Goal: Task Accomplishment & Management: Manage account settings

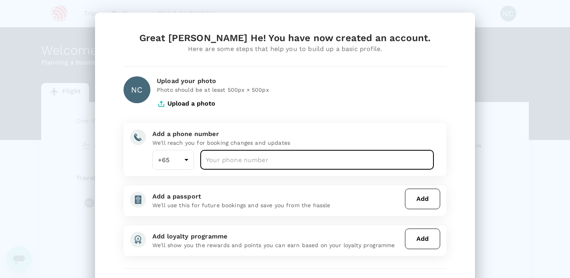
click at [248, 166] on input "number" at bounding box center [316, 160] width 233 height 20
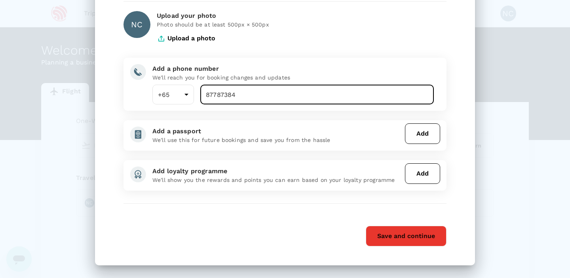
click at [406, 237] on button "Save and continue" at bounding box center [406, 236] width 81 height 21
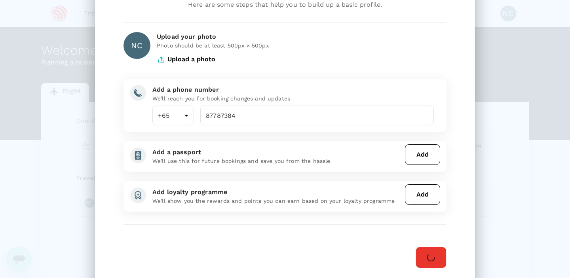
scroll to position [39, 0]
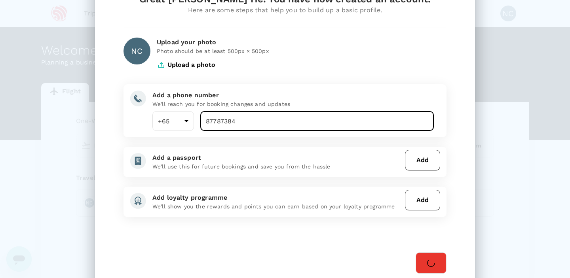
click at [267, 123] on input "87787384" at bounding box center [316, 121] width 233 height 20
type input "87787382"
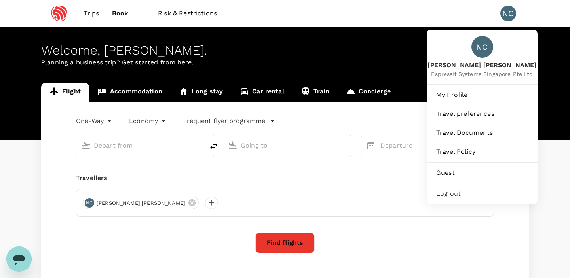
click at [507, 16] on div "NC" at bounding box center [508, 14] width 16 height 16
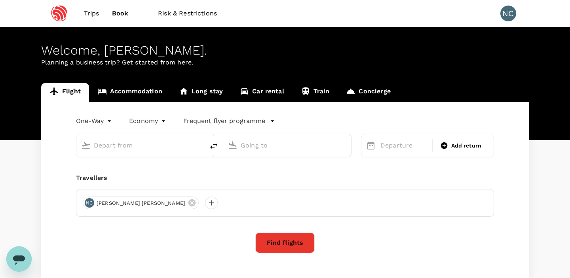
click at [507, 16] on div "NC" at bounding box center [508, 14] width 16 height 16
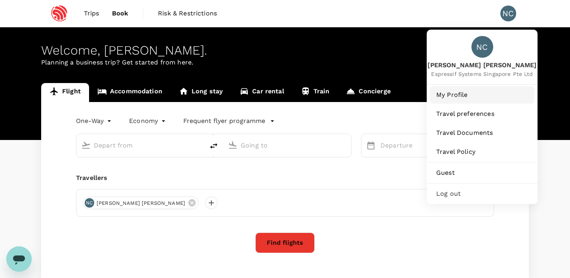
click at [475, 92] on span "My Profile" at bounding box center [482, 94] width 92 height 9
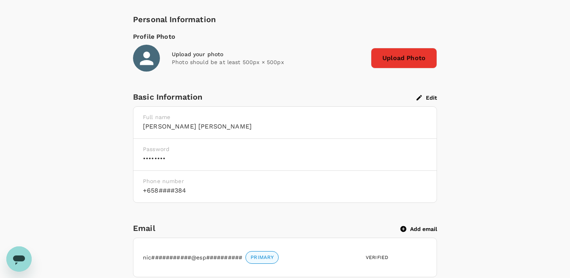
scroll to position [133, 0]
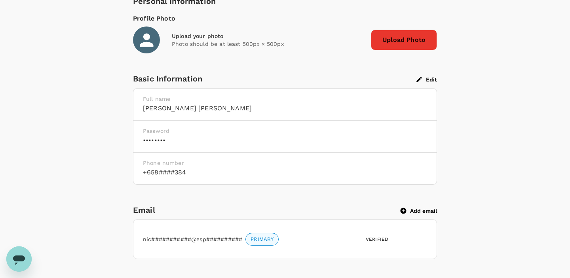
click at [428, 80] on button "Edit" at bounding box center [426, 79] width 21 height 7
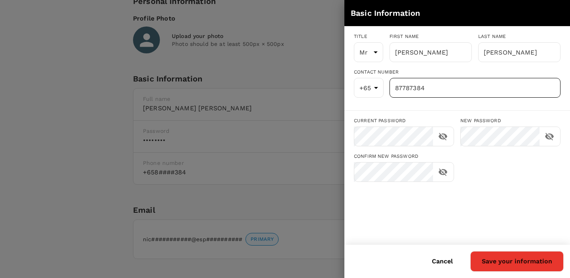
click at [430, 97] on input "87787384" at bounding box center [474, 88] width 171 height 20
click at [508, 259] on button "Save your information" at bounding box center [516, 261] width 93 height 21
type input "87787382"
click at [447, 263] on div "Cancel Save your information" at bounding box center [453, 258] width 219 height 27
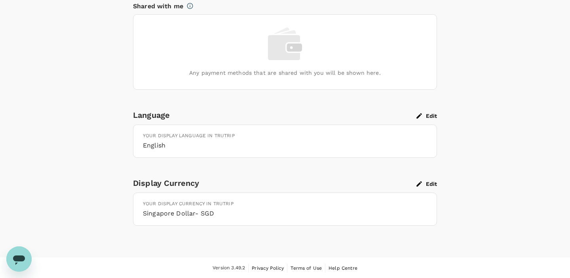
scroll to position [0, 0]
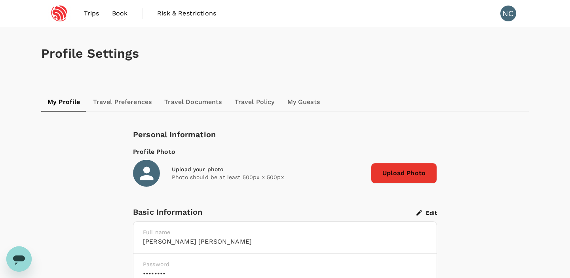
click at [133, 106] on link "Travel Preferences" at bounding box center [123, 102] width 72 height 19
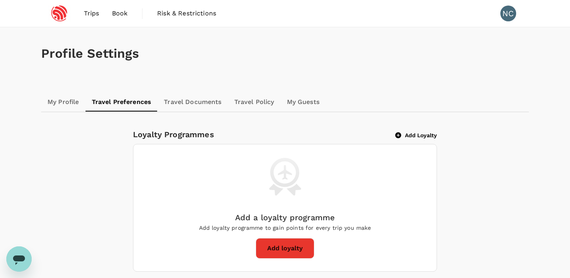
click at [199, 104] on link "Travel Documents" at bounding box center [192, 102] width 70 height 19
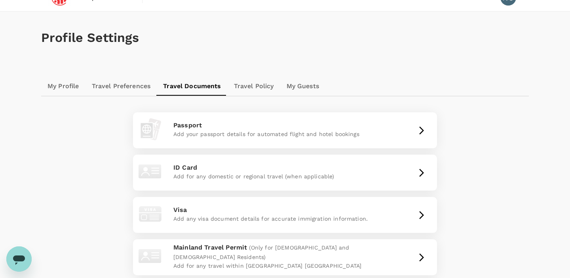
scroll to position [3, 0]
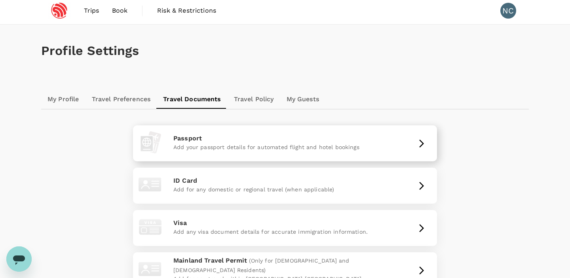
click at [228, 148] on p "Add your passport details for automated flight and hotel bookings" at bounding box center [284, 147] width 223 height 8
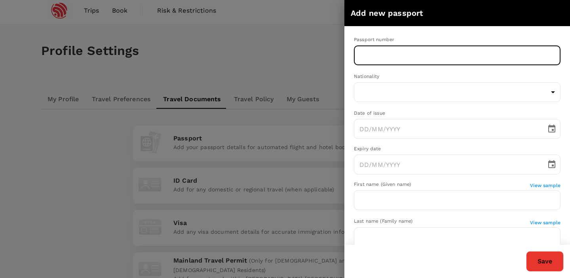
click at [385, 62] on input "text" at bounding box center [457, 55] width 207 height 20
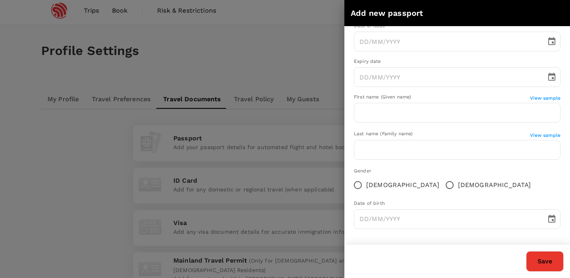
scroll to position [0, 0]
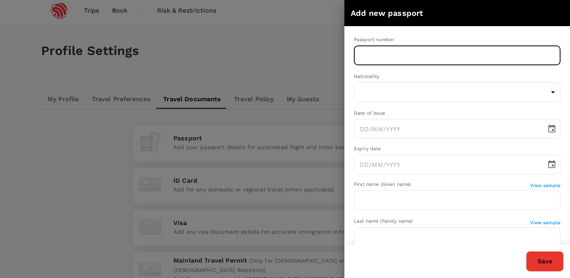
click at [408, 55] on input "text" at bounding box center [457, 55] width 207 height 20
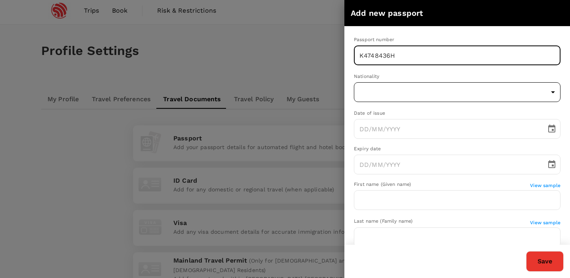
type input "K4748436H"
click at [404, 83] on body "Trips Book Risk & Restrictions NC Profile Settings My Profile Travel Preference…" at bounding box center [285, 203] width 570 height 413
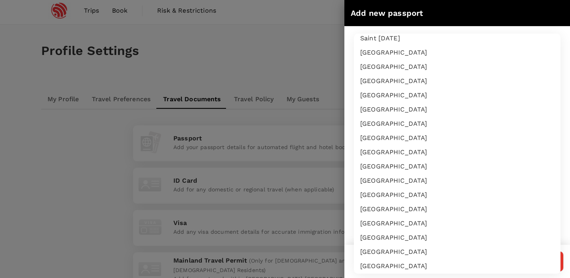
scroll to position [2116, 0]
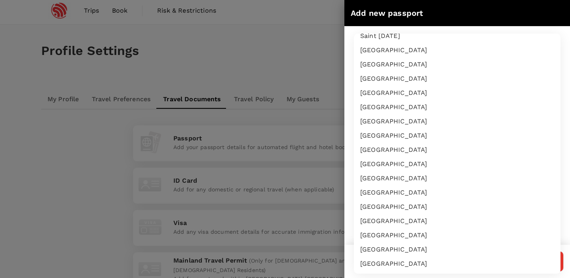
click at [415, 168] on li "[GEOGRAPHIC_DATA]" at bounding box center [457, 164] width 207 height 14
type input "SG"
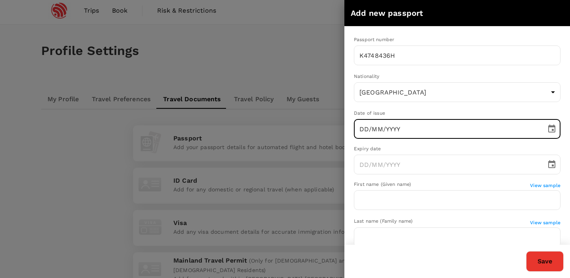
click at [400, 131] on input "DD/MM/YYYY" at bounding box center [447, 129] width 187 height 20
click at [376, 128] on input "15/09/YYYY" at bounding box center [447, 129] width 187 height 20
type input "[DATE]"
click at [362, 161] on input "DD/MM/YYYY" at bounding box center [447, 165] width 187 height 20
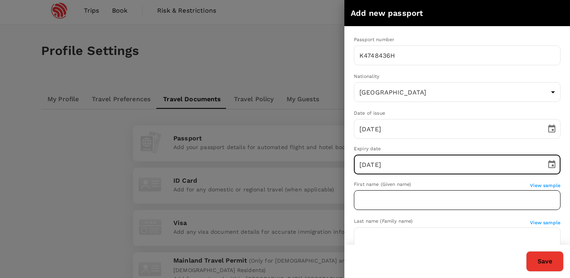
type input "[DATE]"
click at [383, 199] on input "text" at bounding box center [457, 200] width 207 height 20
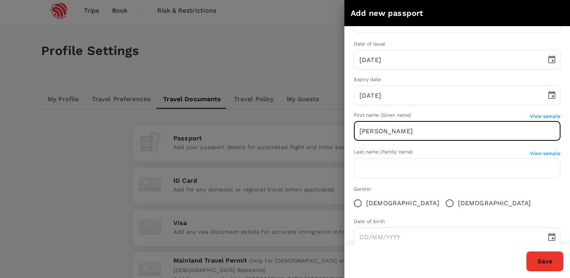
scroll to position [87, 0]
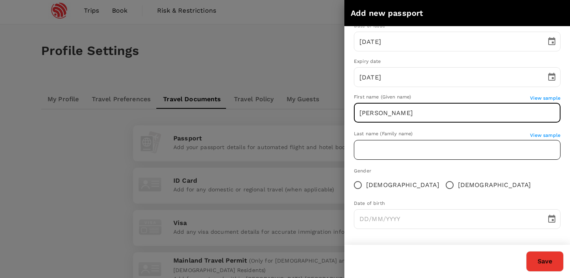
type input "[PERSON_NAME]"
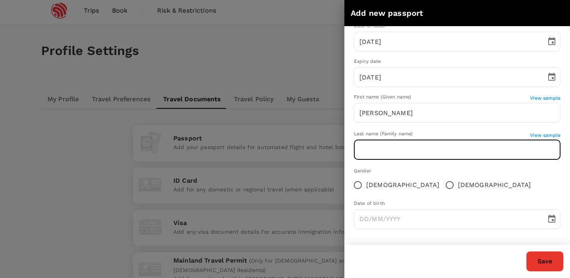
click at [396, 154] on input "text" at bounding box center [457, 150] width 207 height 20
type input "[PERSON_NAME]"
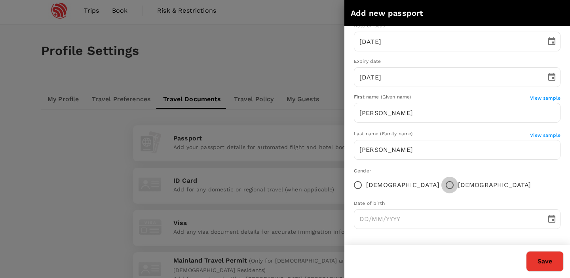
click at [441, 186] on input "[DEMOGRAPHIC_DATA]" at bounding box center [449, 185] width 17 height 17
radio input "true"
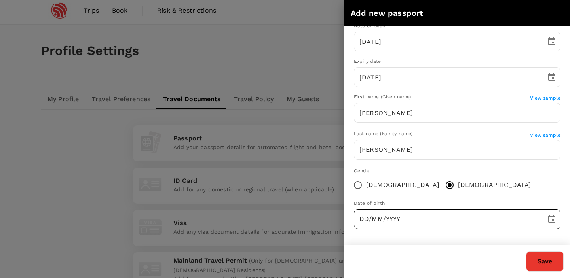
click at [365, 218] on input "DD/MM/YYYY" at bounding box center [447, 219] width 187 height 20
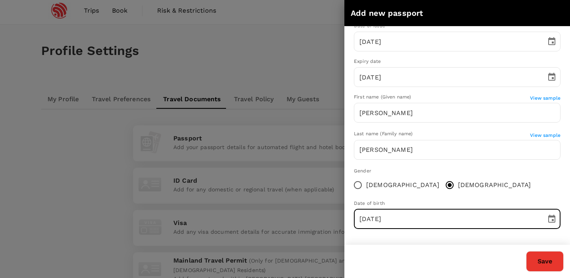
type input "[DATE]"
click at [549, 259] on button "Save" at bounding box center [545, 261] width 38 height 21
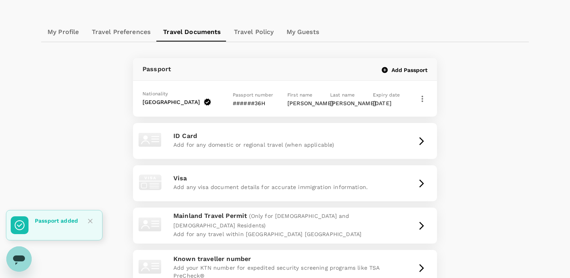
scroll to position [101, 0]
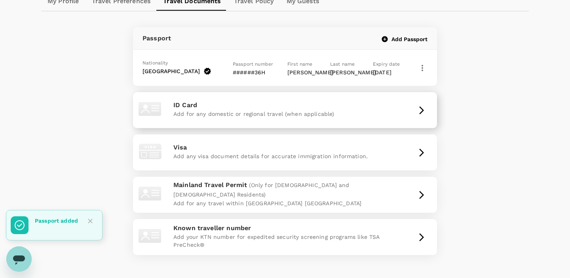
click at [381, 118] on p "Add for any domestic or regional travel (when applicable)" at bounding box center [284, 114] width 223 height 8
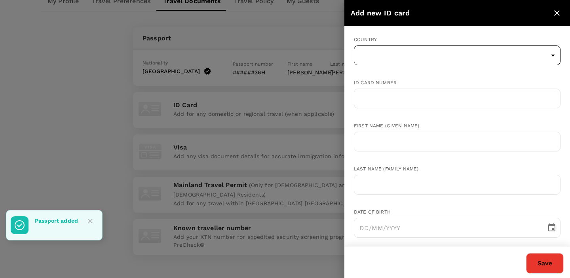
click at [417, 51] on body "Trips Book Risk & Restrictions NC Profile Settings My Profile Travel Preference…" at bounding box center [285, 117] width 570 height 436
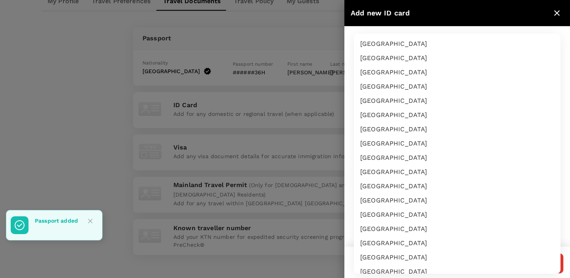
scroll to position [2126, 0]
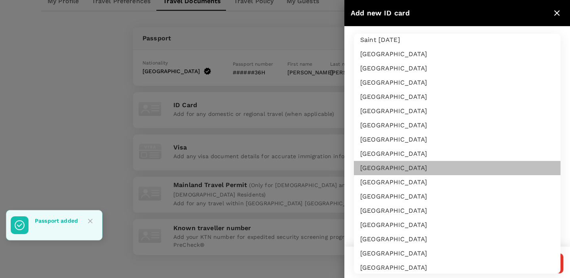
click at [388, 167] on li "[GEOGRAPHIC_DATA]" at bounding box center [457, 168] width 207 height 14
type input "SG"
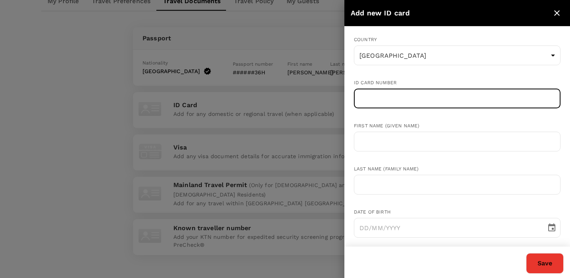
click at [394, 97] on input "text" at bounding box center [457, 99] width 207 height 20
type input "T0271209H"
drag, startPoint x: 406, startPoint y: 108, endPoint x: 357, endPoint y: 102, distance: 48.6
click at [354, 104] on input "T0271209H" at bounding box center [457, 99] width 207 height 20
click at [370, 100] on input "T0271209H" at bounding box center [457, 99] width 207 height 20
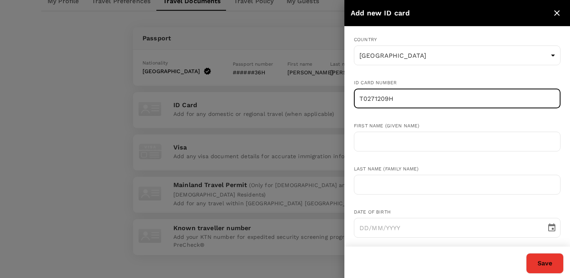
click at [370, 100] on input "T0271209H" at bounding box center [457, 99] width 207 height 20
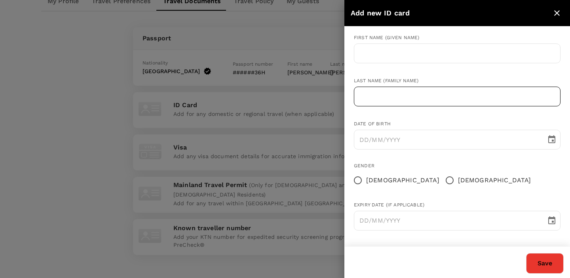
scroll to position [0, 0]
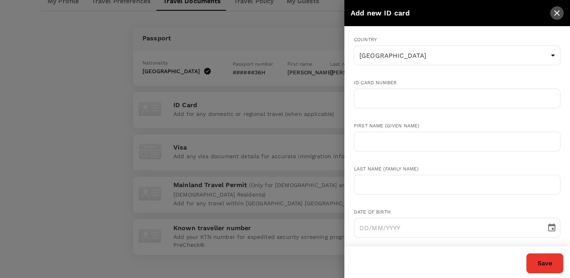
click at [557, 16] on icon "close" at bounding box center [556, 12] width 9 height 9
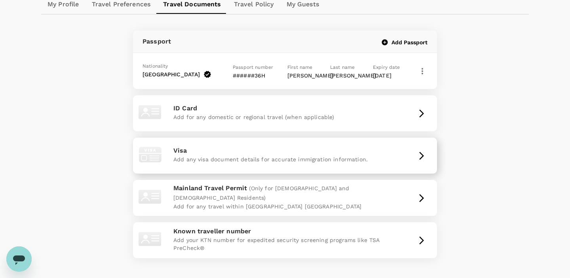
scroll to position [97, 0]
click at [336, 166] on div "Add any visa document details for accurate immigration information." at bounding box center [284, 161] width 223 height 10
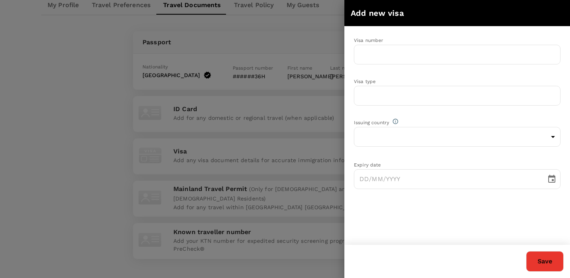
click at [311, 41] on div at bounding box center [285, 139] width 570 height 278
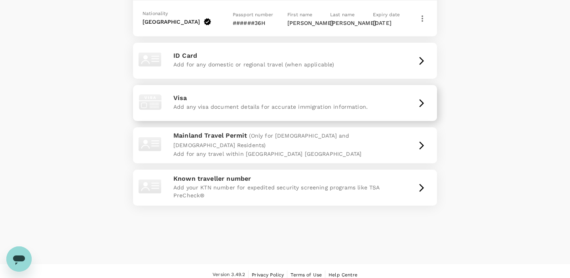
scroll to position [156, 0]
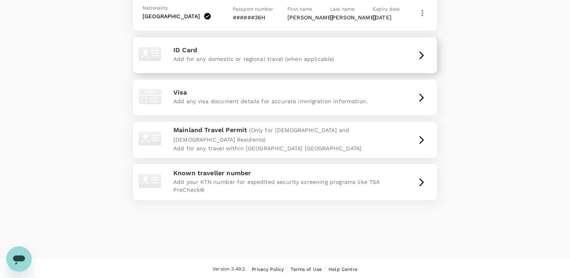
click at [310, 62] on p "Add for any domestic or regional travel (when applicable)" at bounding box center [284, 59] width 223 height 8
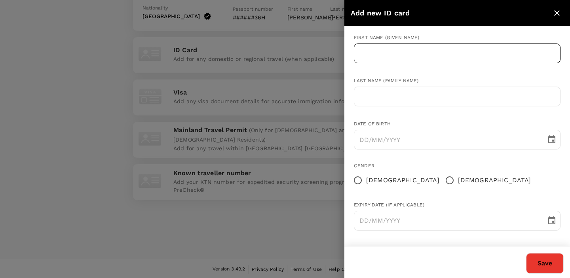
scroll to position [0, 0]
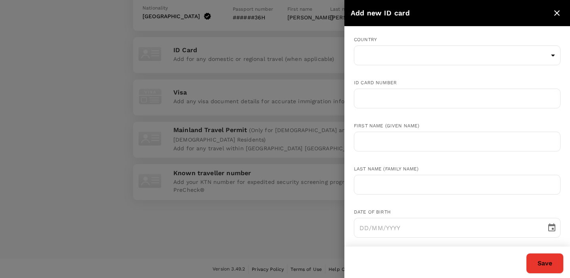
click at [294, 161] on div at bounding box center [285, 139] width 570 height 278
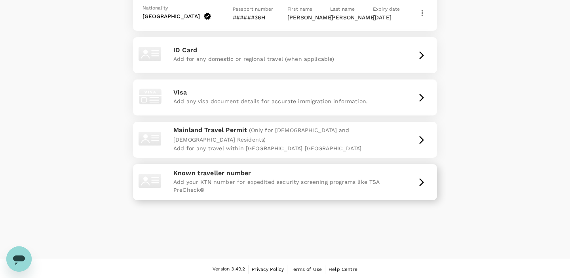
click at [306, 194] on p "Add your KTN number for expedited security screening programs like TSA PreCheck®" at bounding box center [284, 186] width 223 height 16
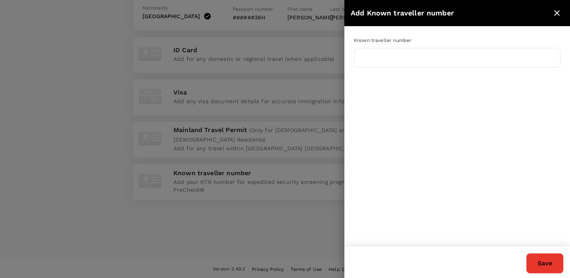
click at [297, 150] on div at bounding box center [285, 139] width 570 height 278
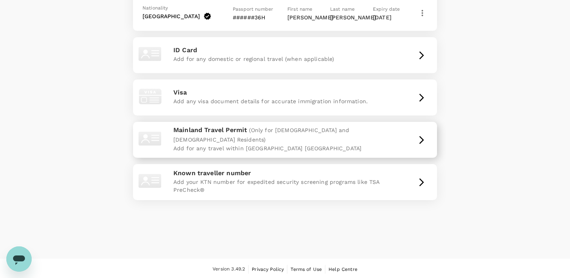
click at [281, 151] on p "Add for any travel within [GEOGRAPHIC_DATA] [GEOGRAPHIC_DATA]" at bounding box center [284, 148] width 223 height 8
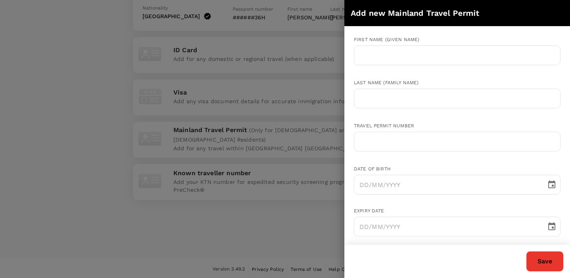
click at [313, 169] on div at bounding box center [285, 139] width 570 height 278
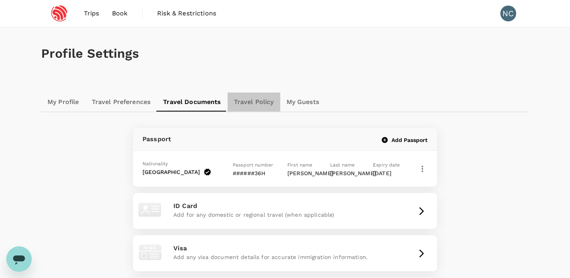
click at [261, 106] on link "Travel Policy" at bounding box center [253, 102] width 53 height 19
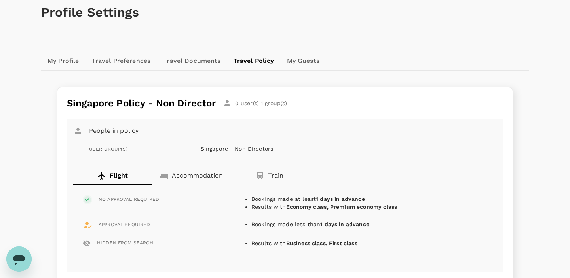
scroll to position [41, 0]
click at [198, 177] on p "Accommodation" at bounding box center [197, 175] width 51 height 9
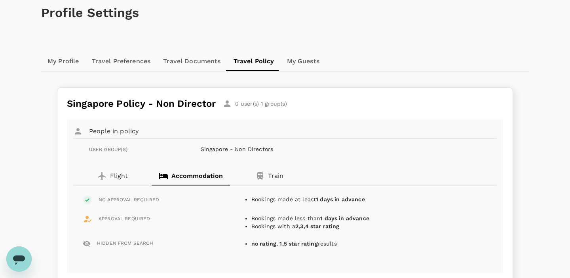
click at [268, 181] on button "Train" at bounding box center [269, 176] width 78 height 19
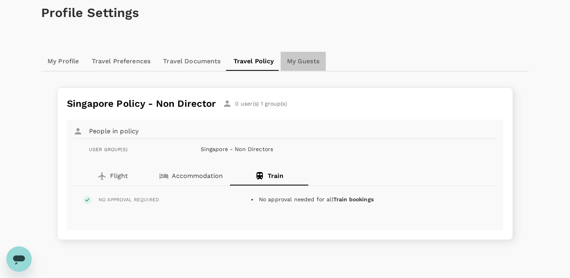
click at [301, 60] on link "My Guests" at bounding box center [303, 61] width 45 height 19
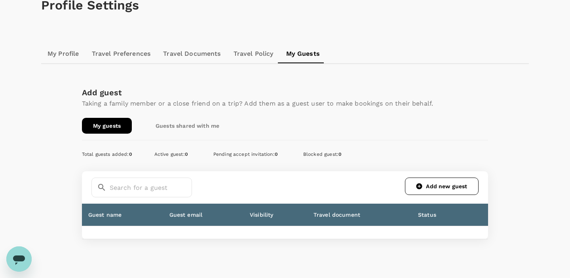
click at [136, 62] on link "Travel Preferences" at bounding box center [121, 53] width 72 height 19
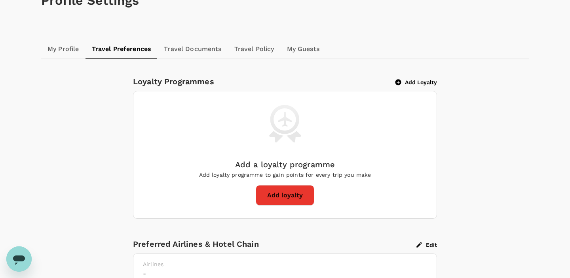
scroll to position [41, 0]
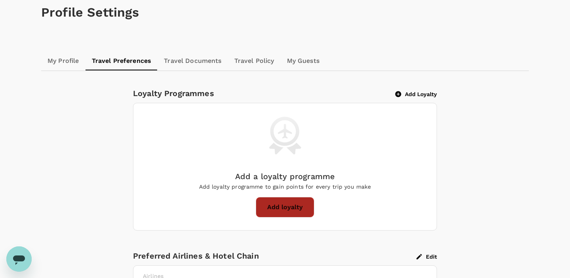
click at [290, 210] on button "Add loyalty" at bounding box center [285, 207] width 59 height 21
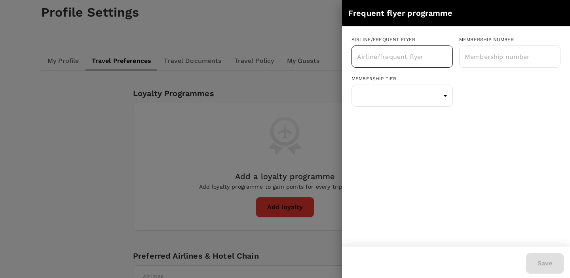
click at [414, 57] on input "text" at bounding box center [396, 56] width 82 height 15
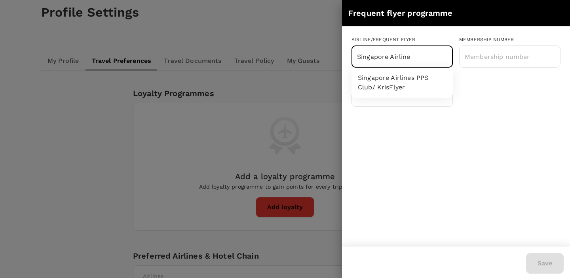
click at [417, 78] on li "Singapore Airlines PPS Club/ KrisFlyer" at bounding box center [401, 83] width 101 height 24
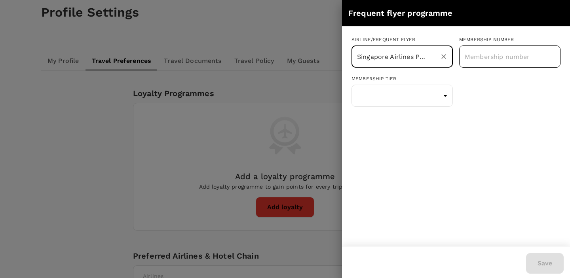
type input "Singapore Airlines PPS Club/ KrisFlyer"
click at [482, 52] on input "text" at bounding box center [509, 57] width 101 height 20
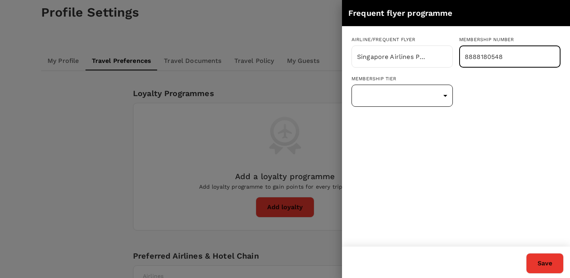
type input "8888180548"
click at [428, 101] on body "Trips Book Risk & Restrictions NC Profile Settings My Profile Travel Preference…" at bounding box center [285, 207] width 570 height 496
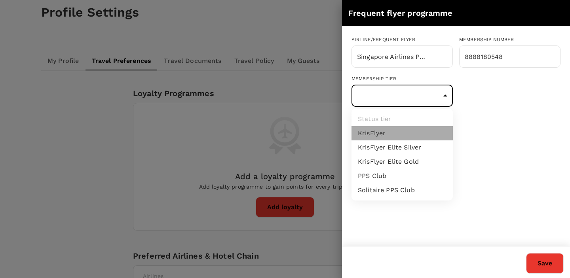
click at [410, 131] on li "KrisFlyer" at bounding box center [401, 133] width 101 height 14
type input "1"
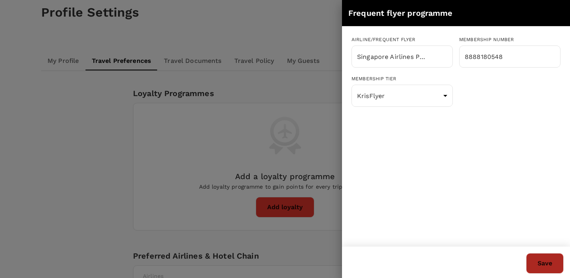
click at [540, 256] on button "Save" at bounding box center [545, 263] width 38 height 21
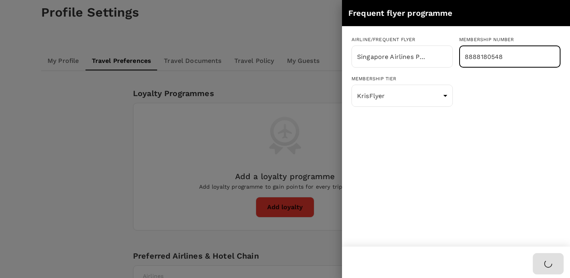
click at [482, 57] on input "8888180548" at bounding box center [509, 57] width 101 height 20
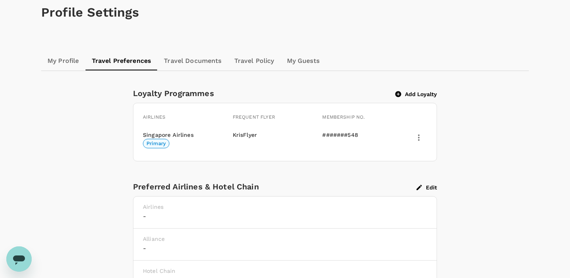
click at [400, 89] on div "Add Loyalty" at bounding box center [416, 93] width 42 height 8
click at [397, 93] on icon "button" at bounding box center [398, 94] width 6 height 6
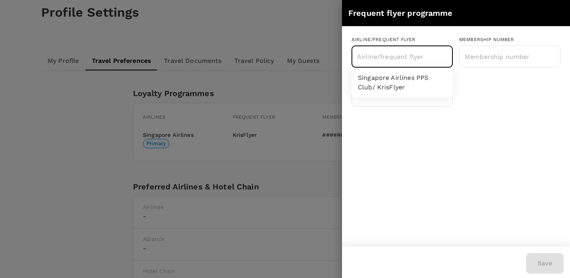
click at [374, 61] on input "text" at bounding box center [396, 56] width 82 height 15
click at [391, 57] on input "scoot" at bounding box center [396, 56] width 82 height 15
type input "s"
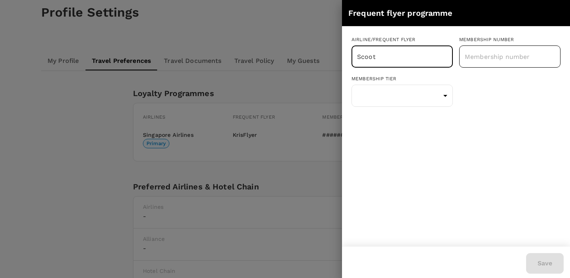
type input "Scoot"
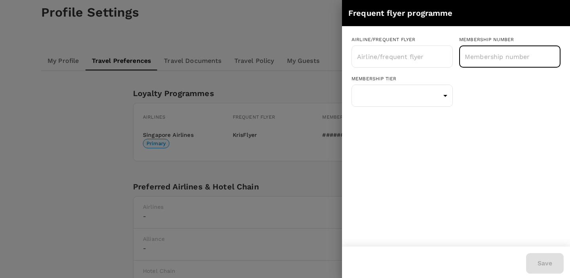
click at [480, 57] on input "text" at bounding box center [509, 57] width 101 height 20
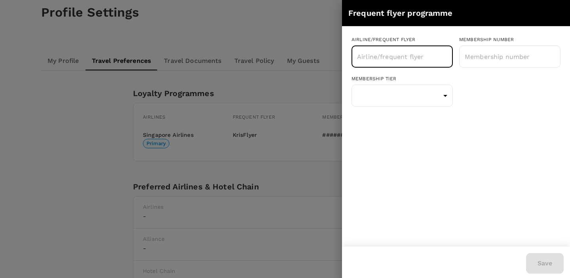
click at [422, 57] on input "text" at bounding box center [396, 56] width 82 height 15
type input "scoot"
click at [296, 50] on div at bounding box center [285, 139] width 570 height 278
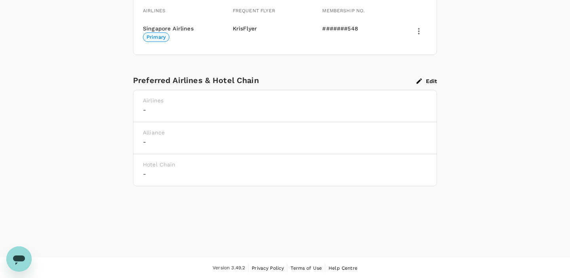
scroll to position [0, 0]
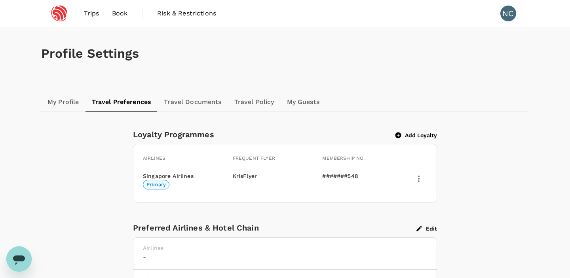
click at [61, 111] on link "My Profile" at bounding box center [63, 102] width 44 height 19
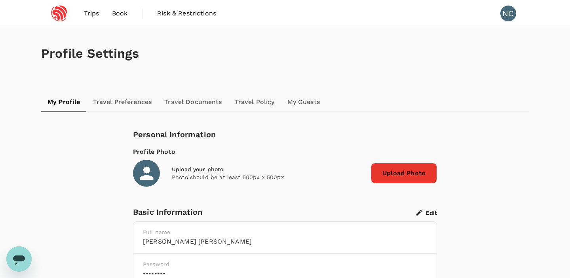
click at [173, 103] on link "Travel Documents" at bounding box center [193, 102] width 70 height 19
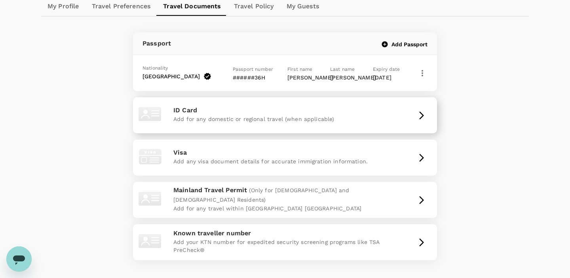
scroll to position [106, 0]
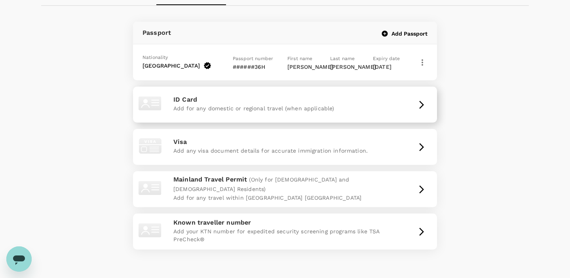
click at [361, 119] on div "ID Card Add for any domestic or regional travel (when applicable)" at bounding box center [285, 105] width 298 height 30
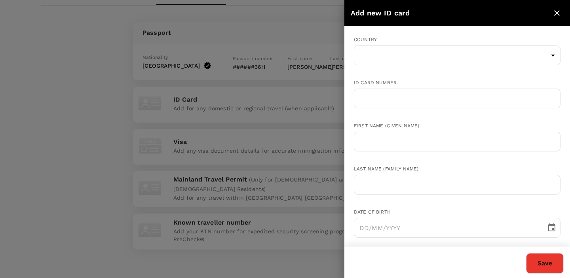
click at [418, 66] on div "ID card number ​" at bounding box center [450, 87] width 219 height 43
click at [412, 62] on body "Trips Book Risk & Restrictions NC Profile Settings My Profile Travel Preference…" at bounding box center [285, 112] width 570 height 436
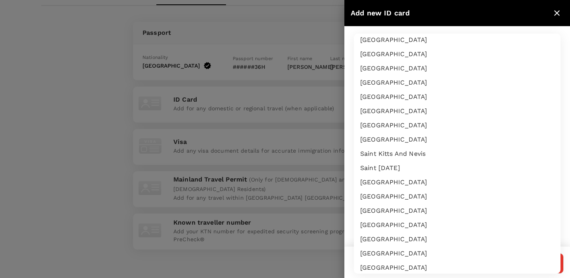
scroll to position [2126, 0]
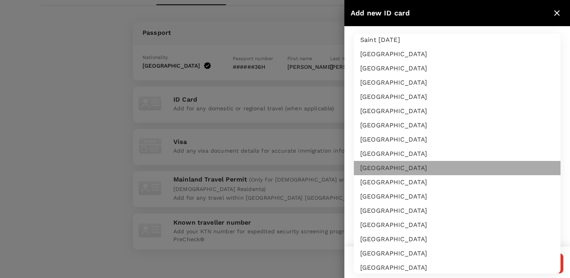
click at [386, 171] on li "[GEOGRAPHIC_DATA]" at bounding box center [457, 168] width 207 height 14
type input "SG"
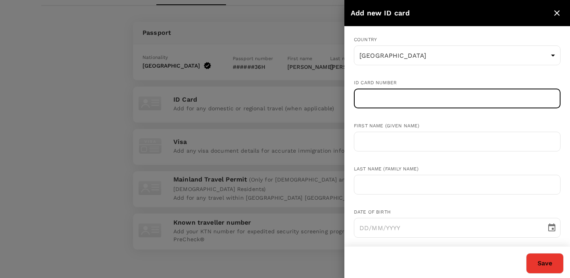
click at [385, 96] on input "text" at bounding box center [457, 99] width 207 height 20
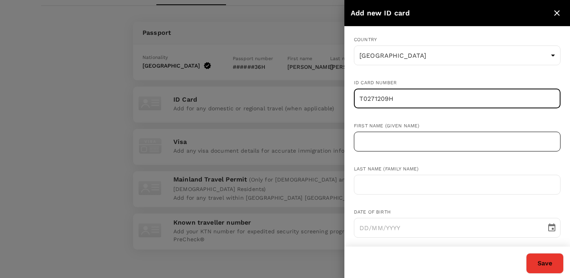
type input "T0271209H"
click at [389, 138] on input "text" at bounding box center [457, 142] width 207 height 20
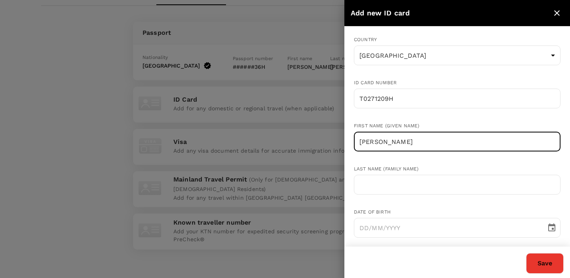
type input "[PERSON_NAME]"
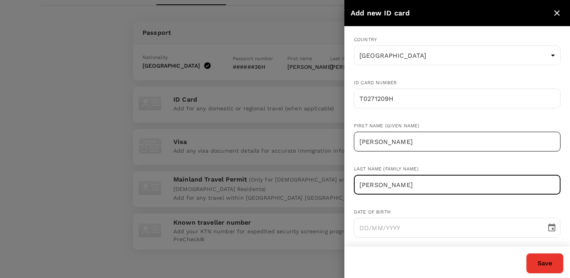
scroll to position [88, 0]
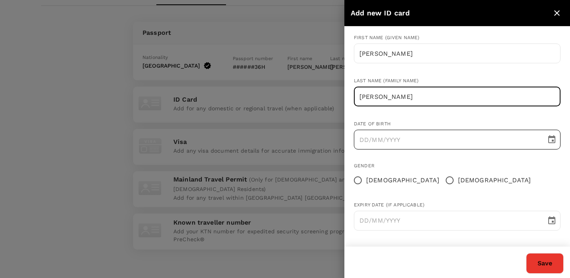
type input "[PERSON_NAME]"
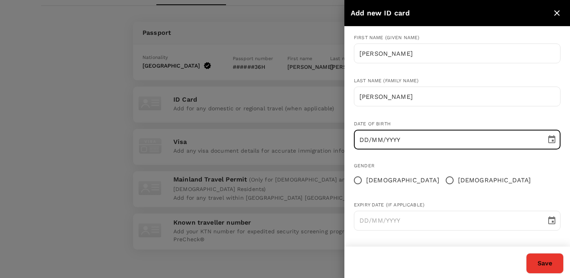
click at [364, 142] on input "DD/MM/YYYY" at bounding box center [447, 140] width 187 height 20
type input "[DATE]"
click at [441, 179] on input "[DEMOGRAPHIC_DATA]" at bounding box center [449, 180] width 17 height 17
radio input "true"
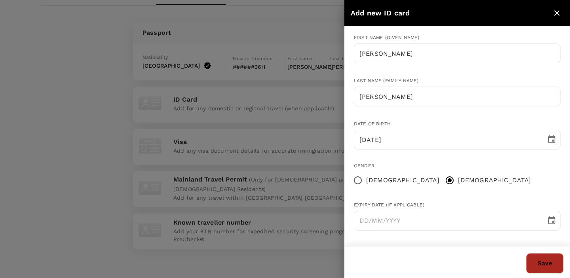
click at [540, 259] on button "Save" at bounding box center [545, 263] width 38 height 21
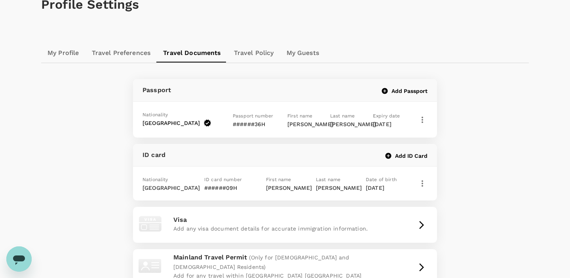
scroll to position [62, 0]
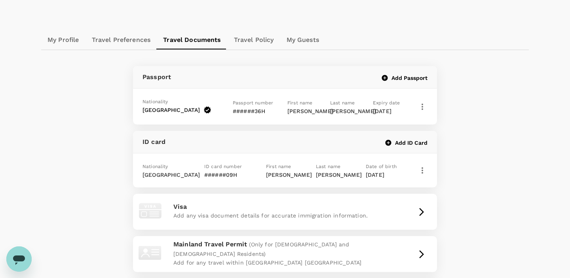
click at [424, 111] on icon "button" at bounding box center [421, 106] width 9 height 9
click at [521, 127] on div at bounding box center [285, 139] width 570 height 278
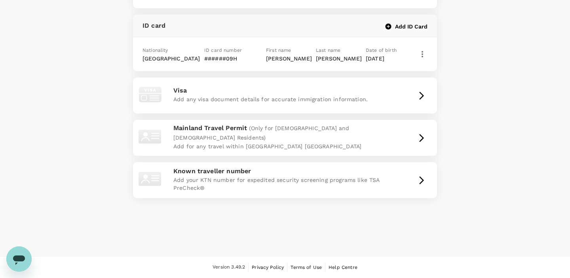
scroll to position [0, 0]
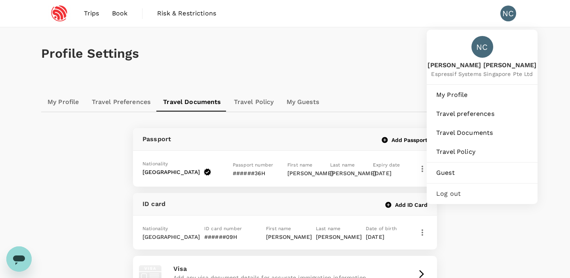
click at [504, 19] on div "NC" at bounding box center [508, 14] width 16 height 16
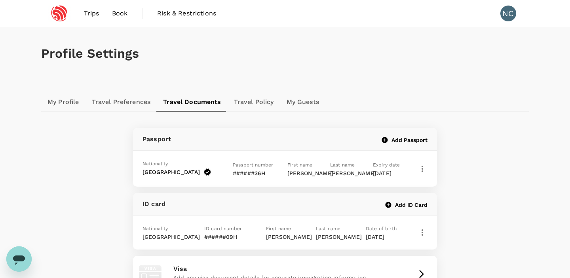
click at [504, 18] on div "NC" at bounding box center [508, 14] width 16 height 16
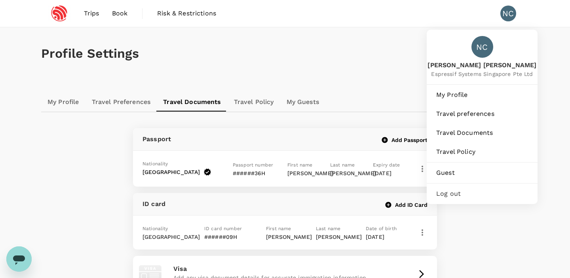
click at [460, 190] on span "Log out" at bounding box center [482, 193] width 92 height 9
